Goal: Check status: Check status

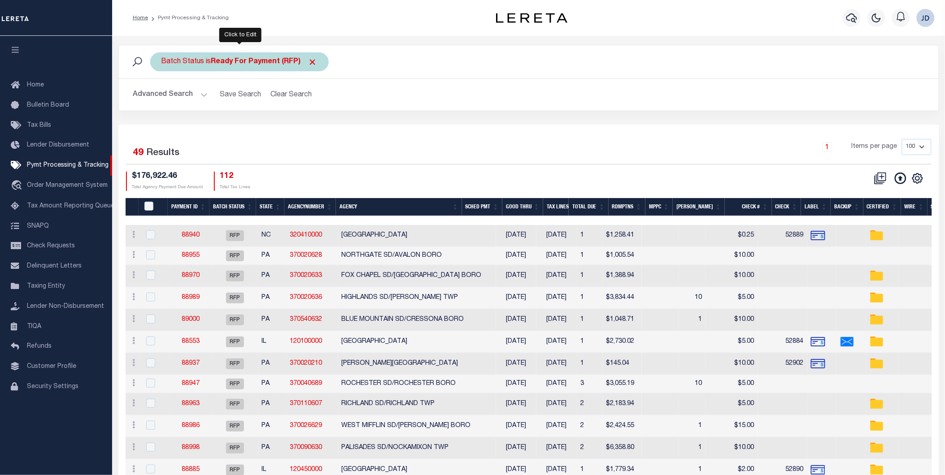
click at [319, 64] on div "Batch Status is Ready For Payment (RFP)" at bounding box center [239, 61] width 179 height 19
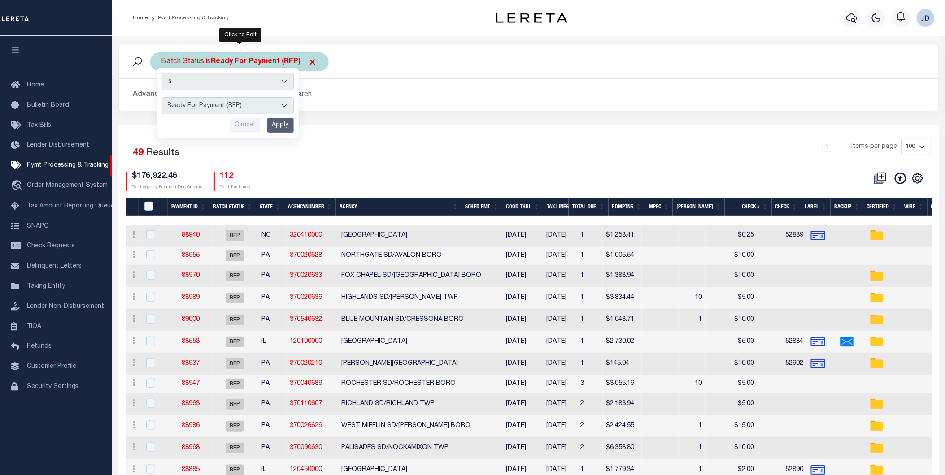
click at [221, 110] on select "Awaiting Funds (AWF) Cleared and Complete (CAC) New Check Needed (NCN) Payment …" at bounding box center [228, 105] width 132 height 17
click at [162, 97] on select "Awaiting Funds (AWF) Cleared and Complete (CAC) New Check Needed (NCN) Payment …" at bounding box center [228, 105] width 132 height 17
click at [250, 106] on select "Awaiting Funds (AWF) Cleared and Complete (CAC) New Check Needed (NCN) Payment …" at bounding box center [228, 105] width 132 height 17
select select "RFP"
click at [162, 97] on select "Awaiting Funds (AWF) Cleared and Complete (CAC) New Check Needed (NCN) Payment …" at bounding box center [228, 105] width 132 height 17
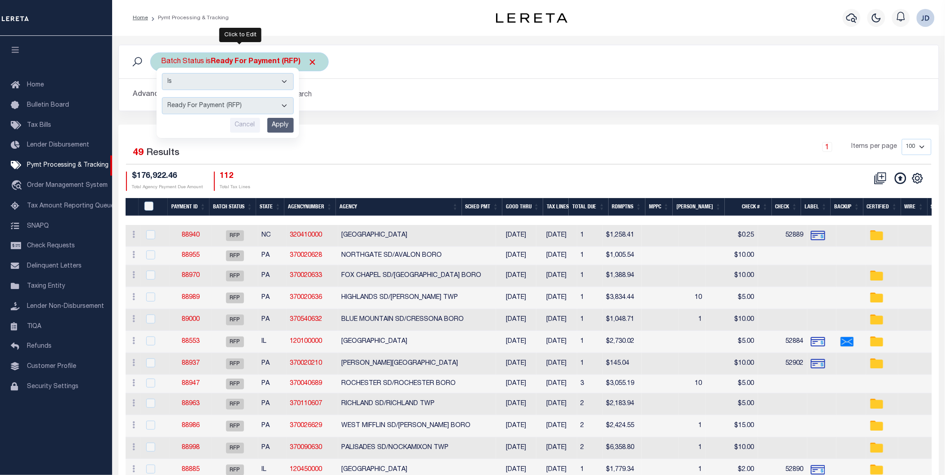
click at [279, 125] on input "Apply" at bounding box center [280, 125] width 26 height 15
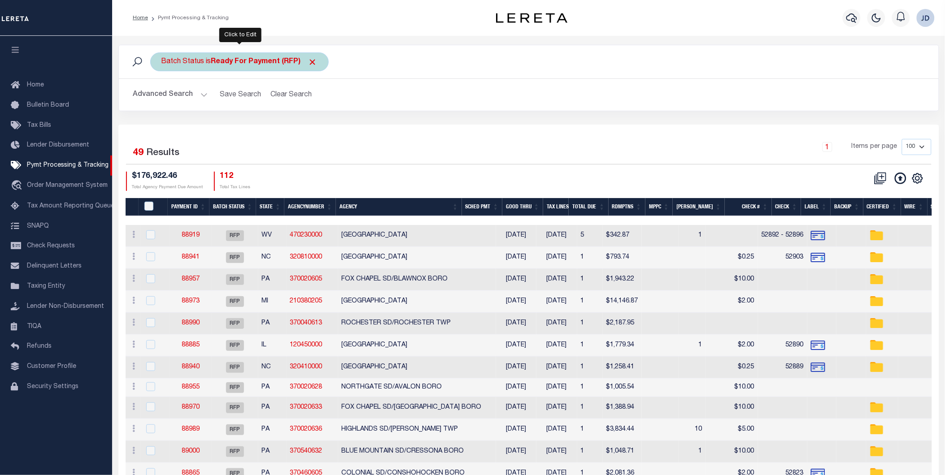
click at [313, 64] on span "Click to Remove" at bounding box center [312, 61] width 9 height 9
click at [186, 64] on div "Batch Status" at bounding box center [182, 61] width 65 height 19
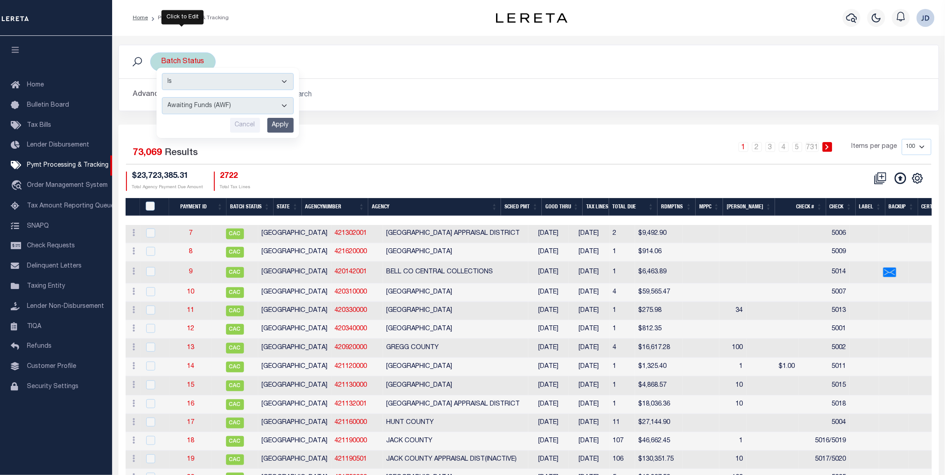
click at [205, 109] on select "Awaiting Funds (AWF) Cleared and Complete (CAC) New Check Needed (NCN) Payment …" at bounding box center [228, 105] width 132 height 17
select select "RFP"
click at [162, 97] on select "Awaiting Funds (AWF) Cleared and Complete (CAC) New Check Needed (NCN) Payment …" at bounding box center [228, 105] width 132 height 17
click at [286, 126] on input "Apply" at bounding box center [280, 125] width 26 height 15
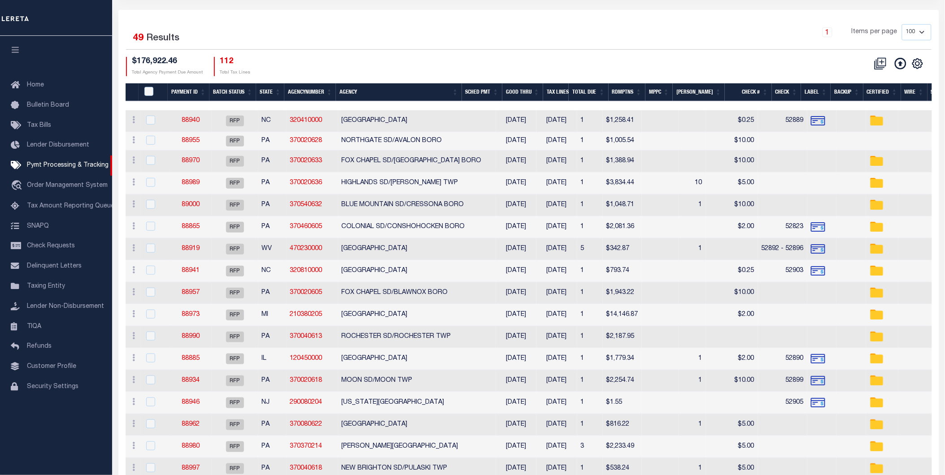
scroll to position [5, 0]
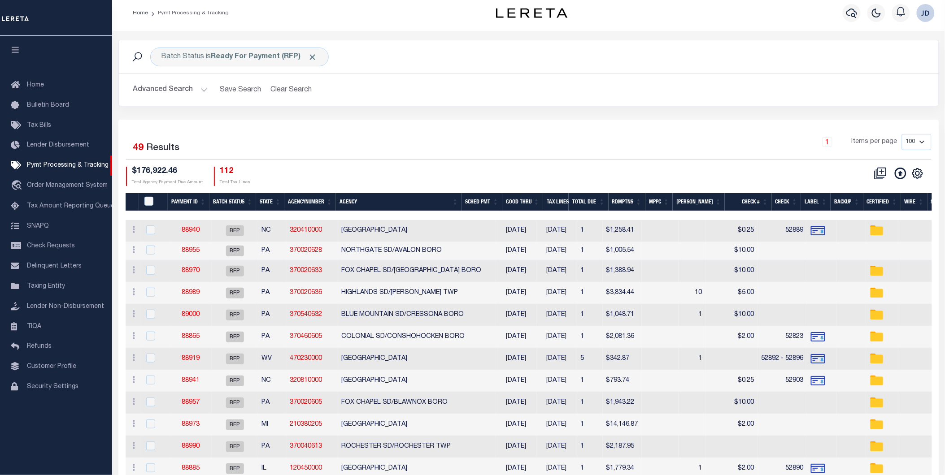
click at [16, 44] on button "button" at bounding box center [15, 51] width 31 height 31
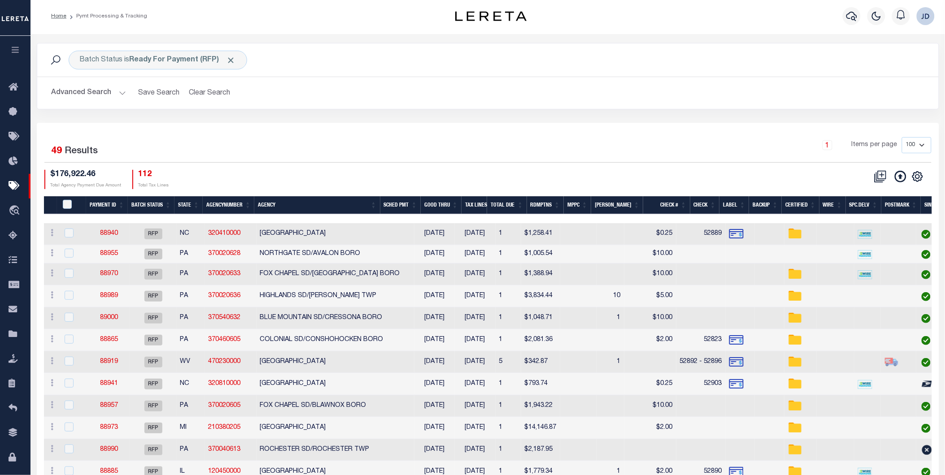
scroll to position [0, 0]
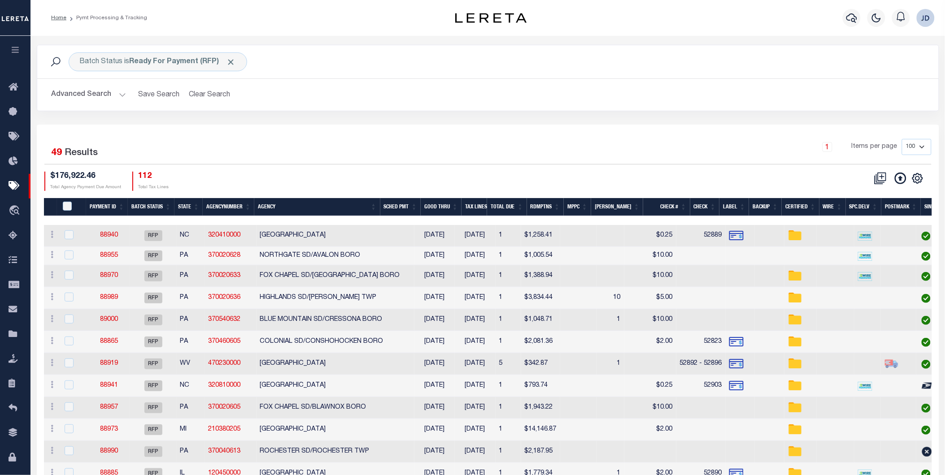
click at [73, 99] on button "Advanced Search" at bounding box center [89, 94] width 74 height 17
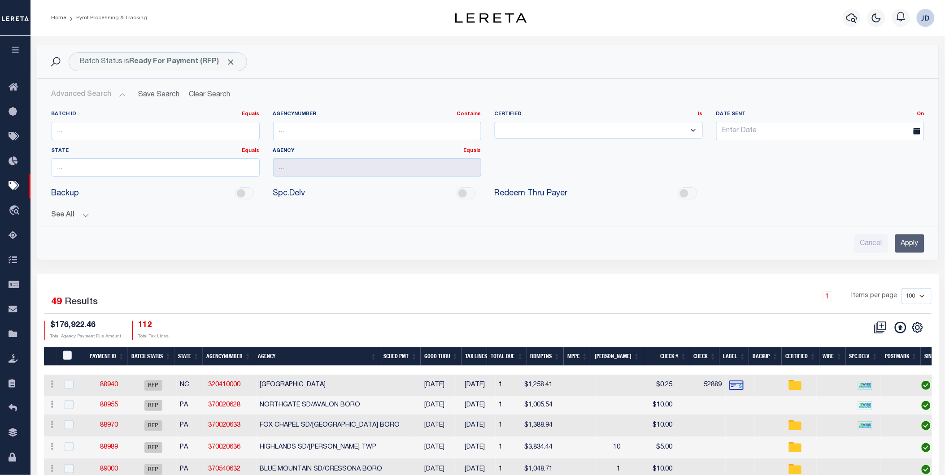
click at [79, 214] on button "See All" at bounding box center [488, 215] width 873 height 9
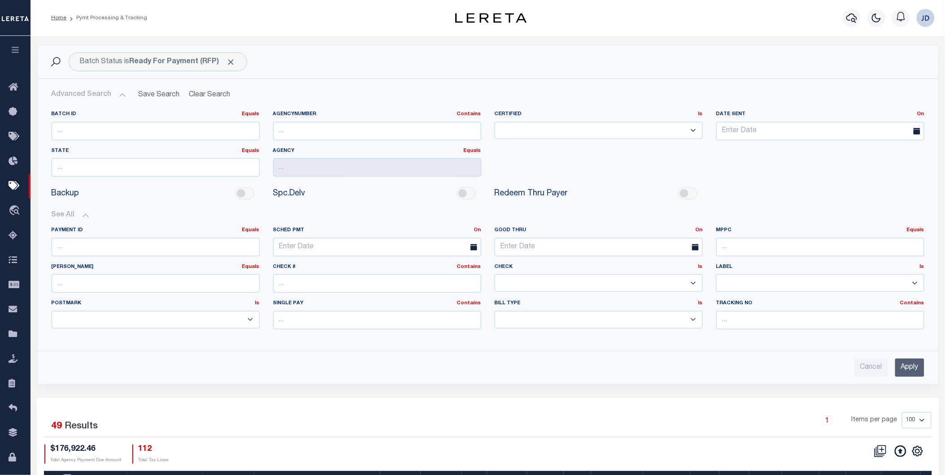
click at [528, 285] on select "Yes No" at bounding box center [599, 283] width 208 height 17
select select "false"
click at [495, 275] on select "Yes No" at bounding box center [599, 283] width 208 height 17
click at [905, 371] on input "Apply" at bounding box center [909, 368] width 29 height 18
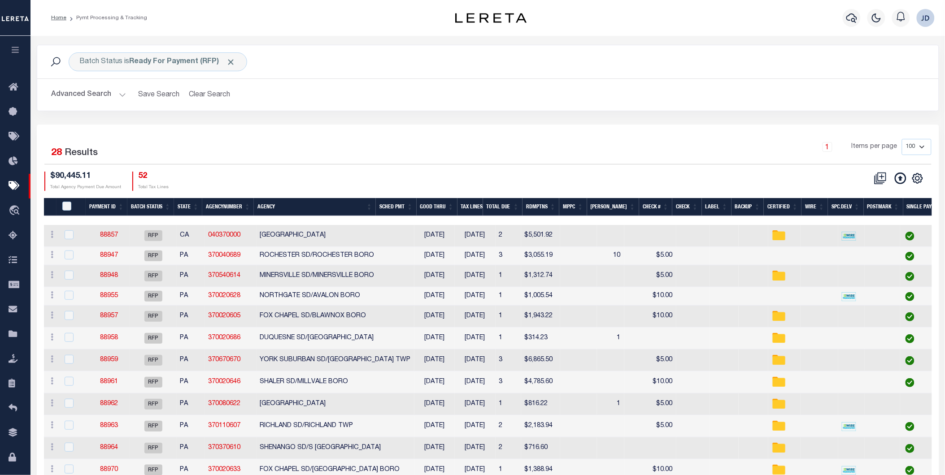
click at [90, 97] on button "Advanced Search" at bounding box center [89, 94] width 74 height 17
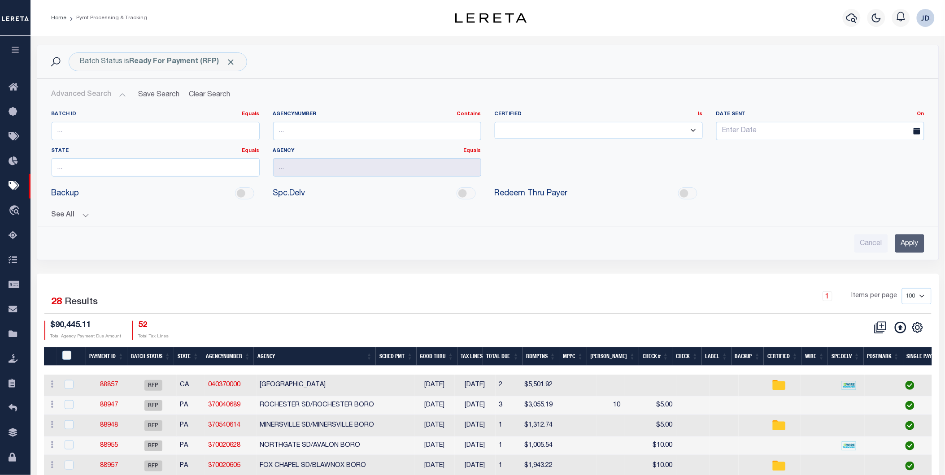
click at [61, 214] on button "See All" at bounding box center [488, 215] width 873 height 9
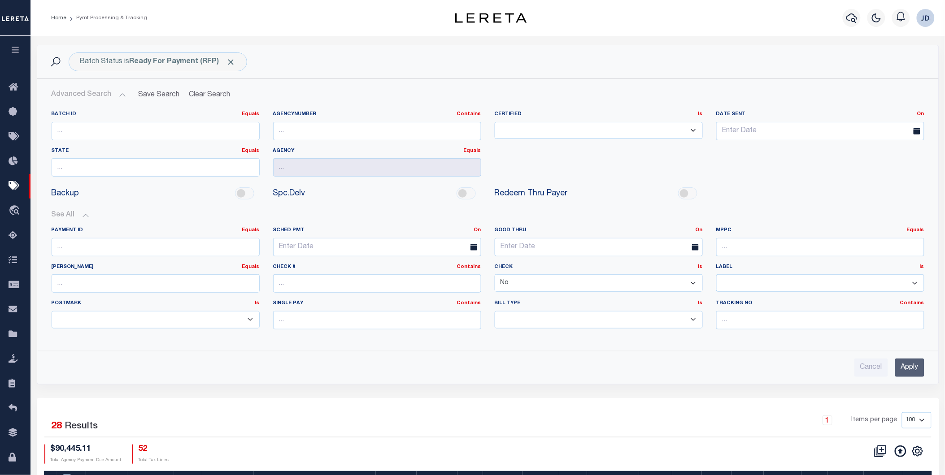
click at [543, 283] on select "Yes No" at bounding box center [599, 283] width 208 height 17
select select
click at [495, 275] on select "Yes No" at bounding box center [599, 283] width 208 height 17
click at [911, 375] on input "Apply" at bounding box center [909, 368] width 29 height 18
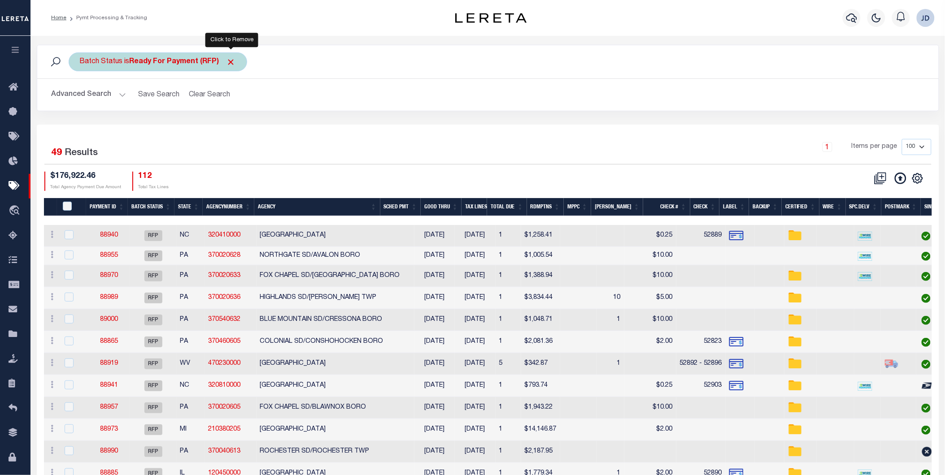
click at [232, 64] on span "Click to Remove" at bounding box center [231, 61] width 9 height 9
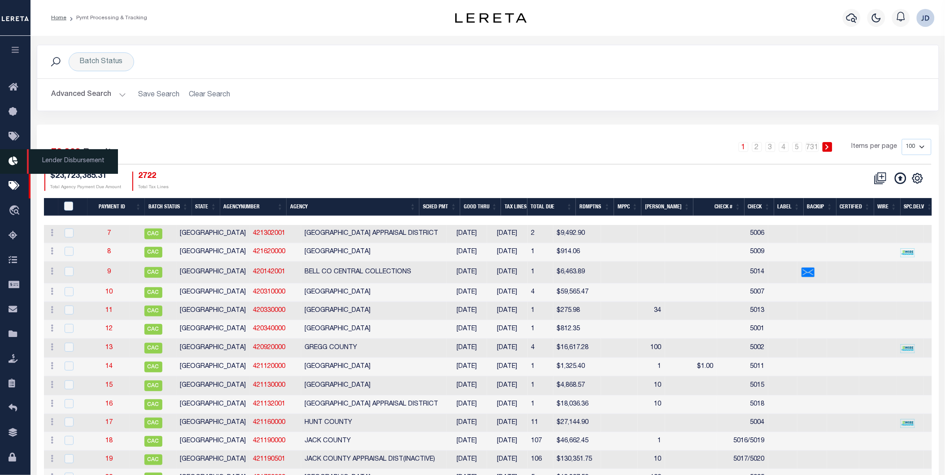
drag, startPoint x: 12, startPoint y: 154, endPoint x: 105, endPoint y: 139, distance: 93.6
click at [12, 154] on link "Lender Disbursement" at bounding box center [15, 161] width 31 height 25
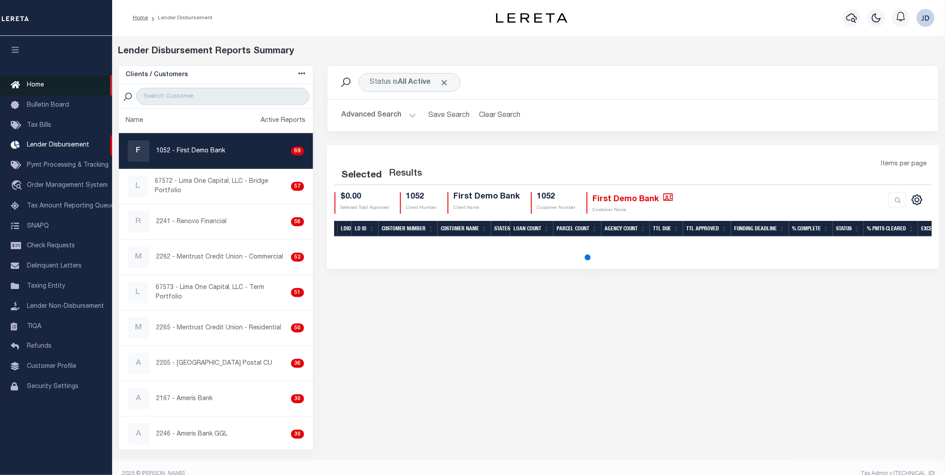
click at [35, 80] on link "Home" at bounding box center [56, 85] width 112 height 20
